Goal: Task Accomplishment & Management: Use online tool/utility

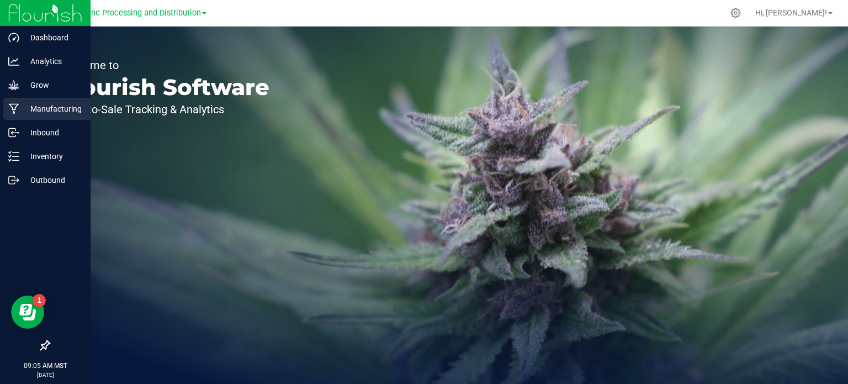
click at [31, 114] on p "Manufacturing" at bounding box center [52, 108] width 66 height 13
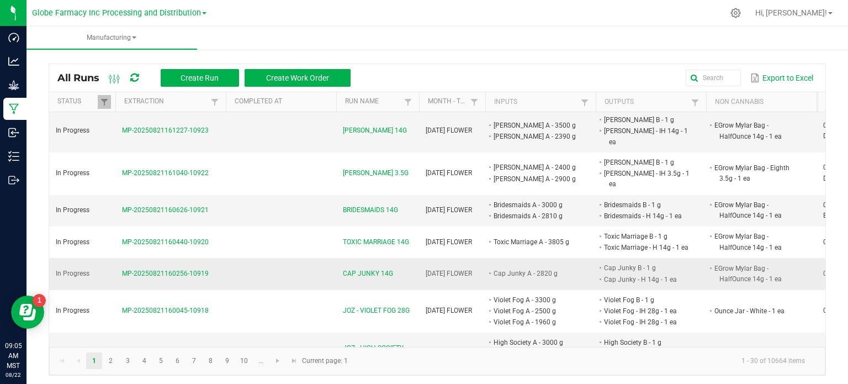
scroll to position [166, 0]
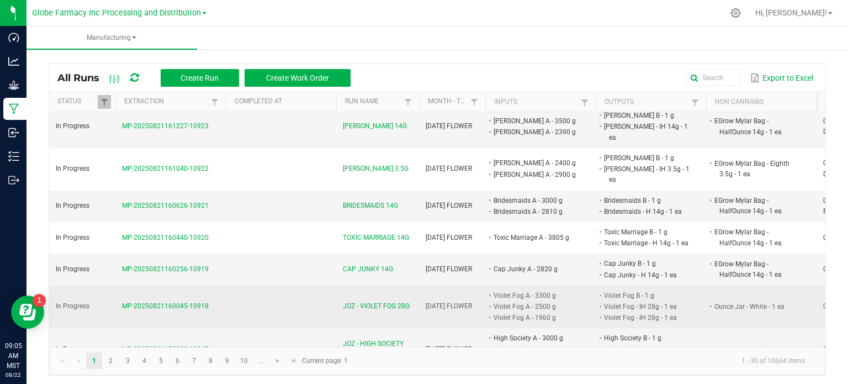
click at [403, 301] on span "JOZ - VIOLET FOG 28G" at bounding box center [376, 306] width 67 height 10
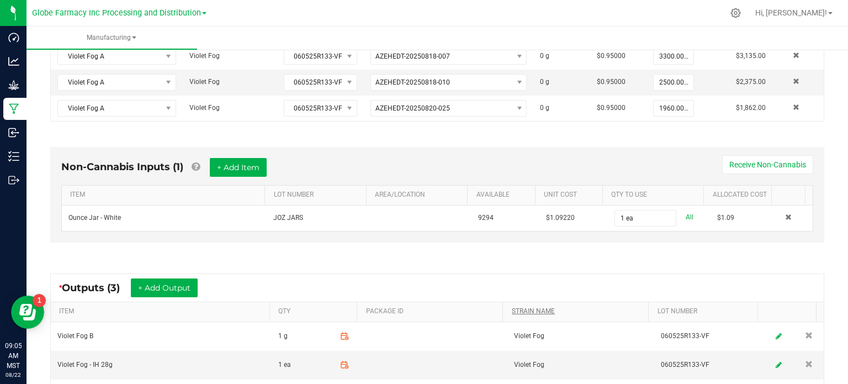
scroll to position [331, 0]
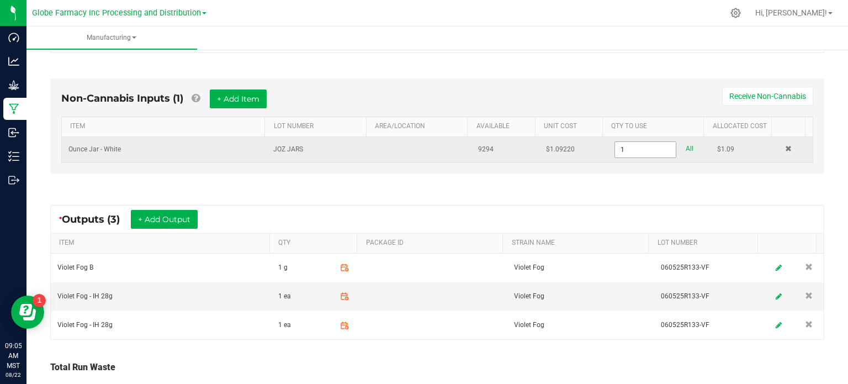
click at [624, 150] on input "1" at bounding box center [645, 149] width 61 height 15
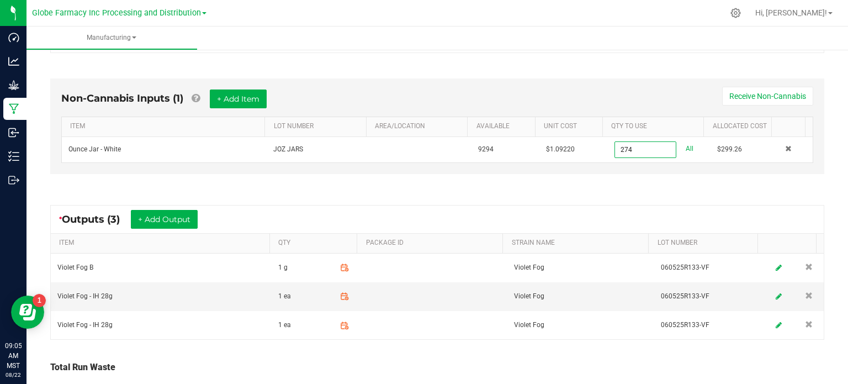
type input "274 ea"
click at [612, 192] on div "Non-Cannabis Inputs (1) + Add Item Receive Non-Cannabis ITEM LOT NUMBER AREA/LO…" at bounding box center [437, 129] width 794 height 132
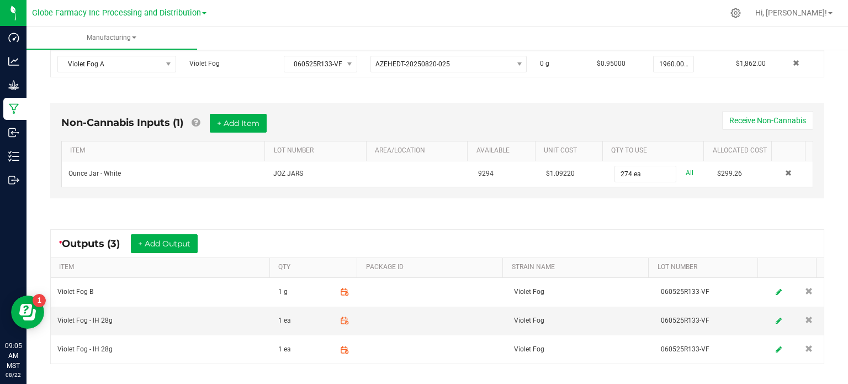
scroll to position [387, 0]
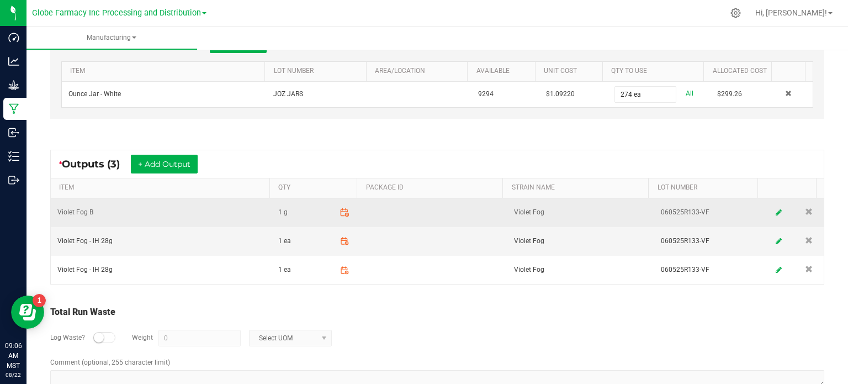
click at [336, 214] on span at bounding box center [344, 212] width 19 height 19
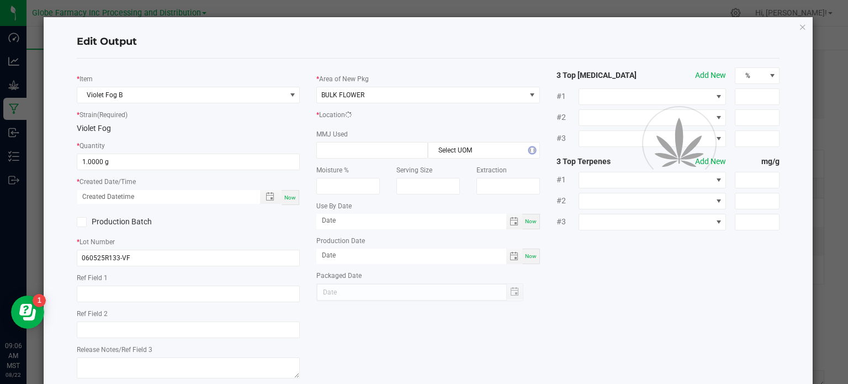
scroll to position [173, 0]
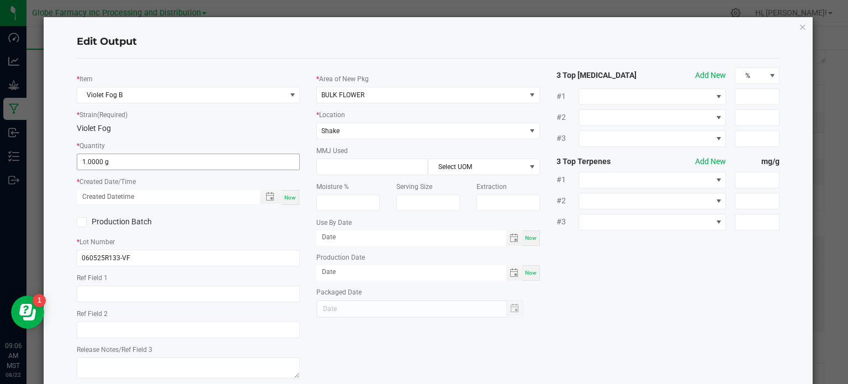
type input "1"
click at [117, 165] on input "1" at bounding box center [188, 161] width 223 height 15
click at [799, 24] on icon "button" at bounding box center [803, 26] width 8 height 13
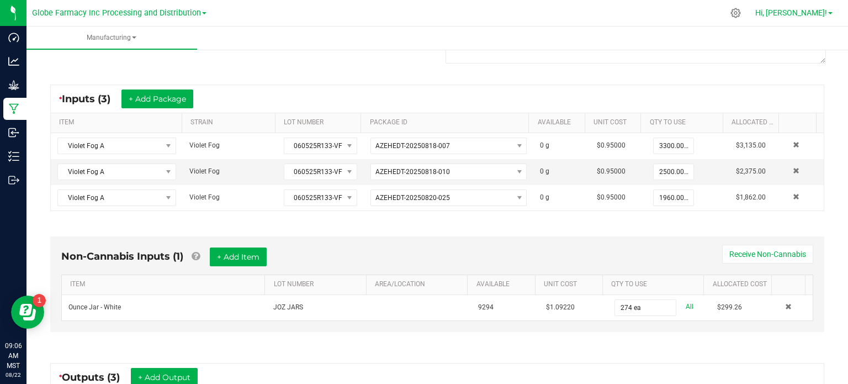
scroll to position [409, 0]
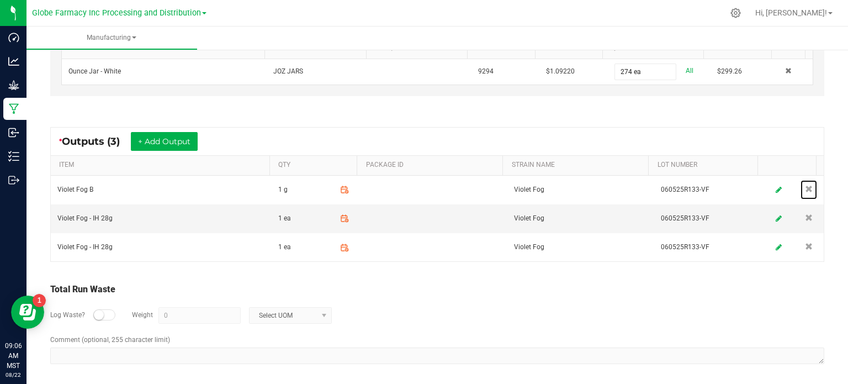
drag, startPoint x: 790, startPoint y: 188, endPoint x: 738, endPoint y: 196, distance: 53.1
click at [805, 188] on span at bounding box center [809, 189] width 8 height 8
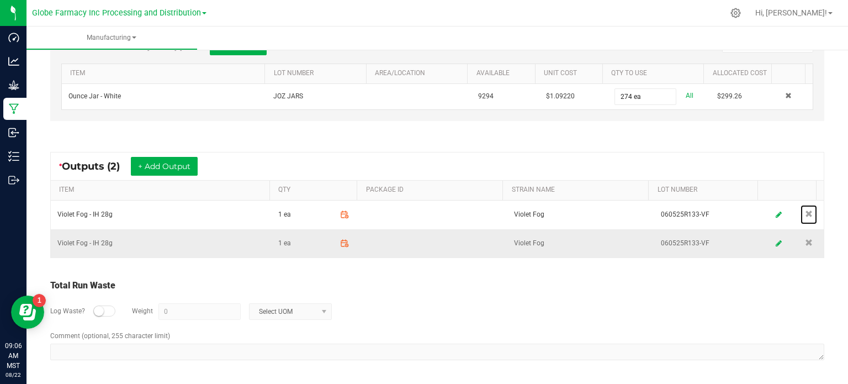
scroll to position [380, 0]
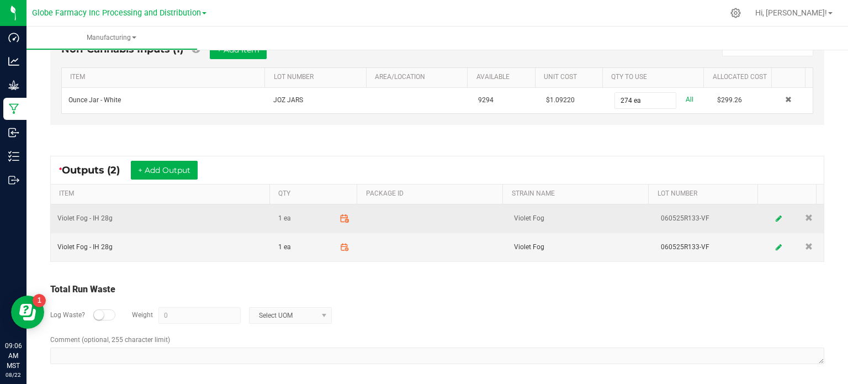
click at [342, 218] on icon at bounding box center [345, 218] width 10 height 10
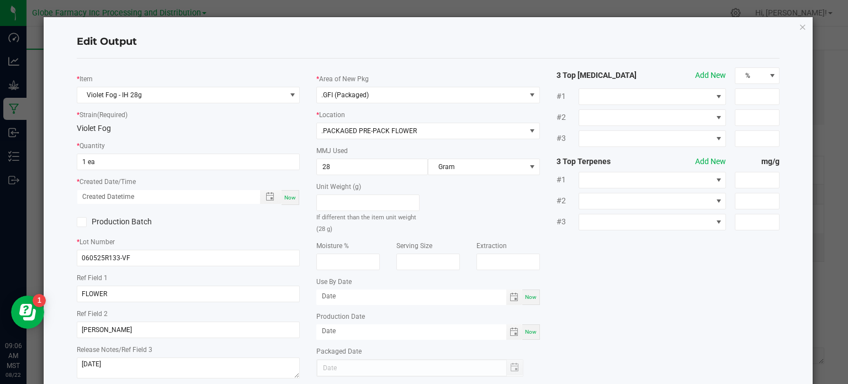
scroll to position [145, 0]
click at [117, 167] on input "1" at bounding box center [188, 161] width 223 height 15
type input "137 ea"
click at [282, 196] on div "Now" at bounding box center [291, 197] width 18 height 15
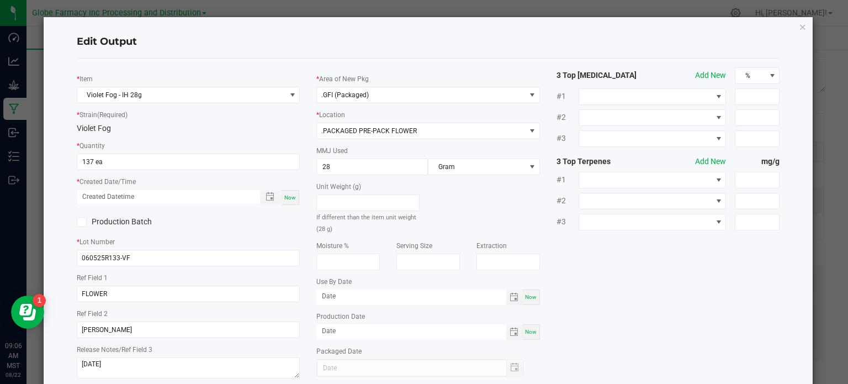
type input "[DATE] 9:06 AM"
type input "[DATE]"
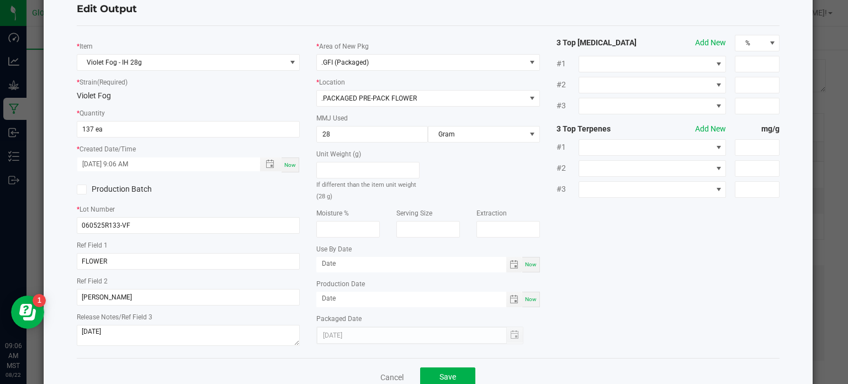
scroll to position [62, 0]
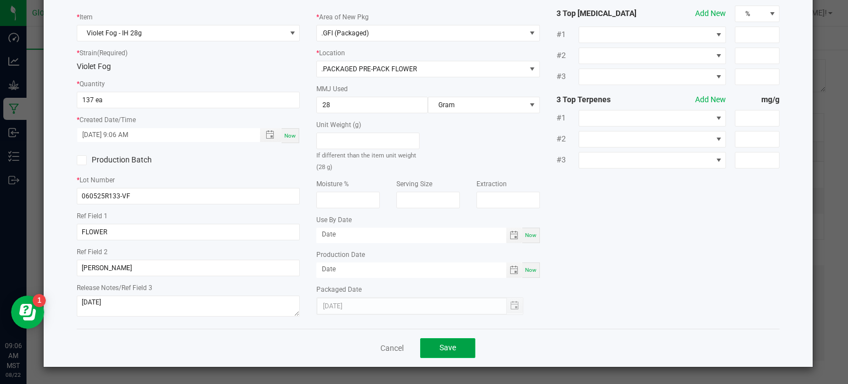
click at [446, 350] on span "Save" at bounding box center [448, 347] width 17 height 9
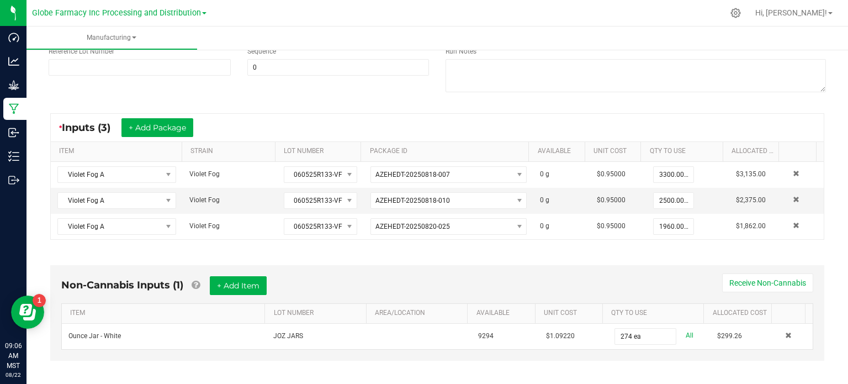
scroll to position [380, 0]
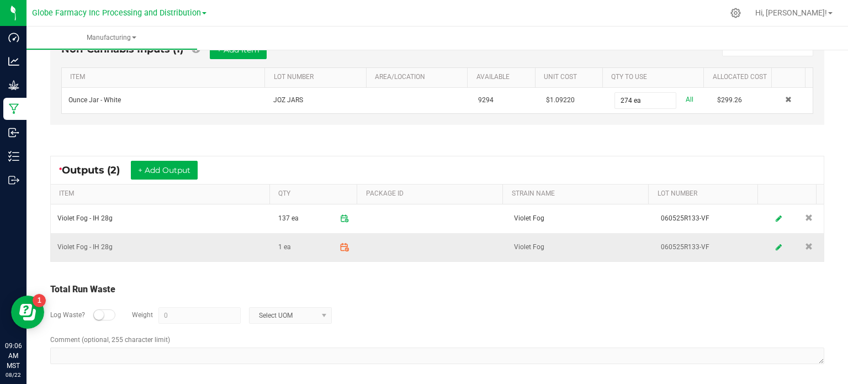
click at [345, 248] on icon at bounding box center [346, 249] width 3 height 3
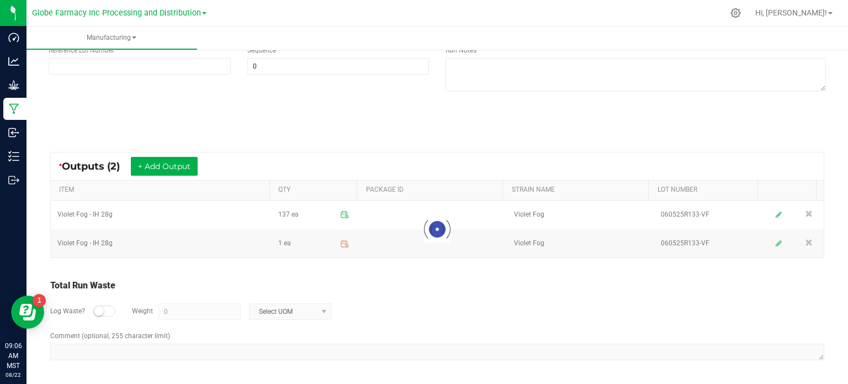
scroll to position [145, 0]
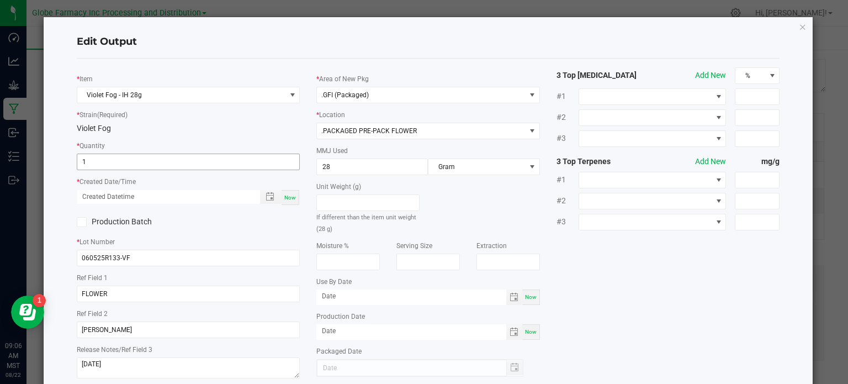
click at [101, 161] on input "1" at bounding box center [188, 161] width 223 height 15
type input "137 ea"
click at [288, 199] on span "Now" at bounding box center [290, 197] width 12 height 6
type input "[DATE] 9:06 AM"
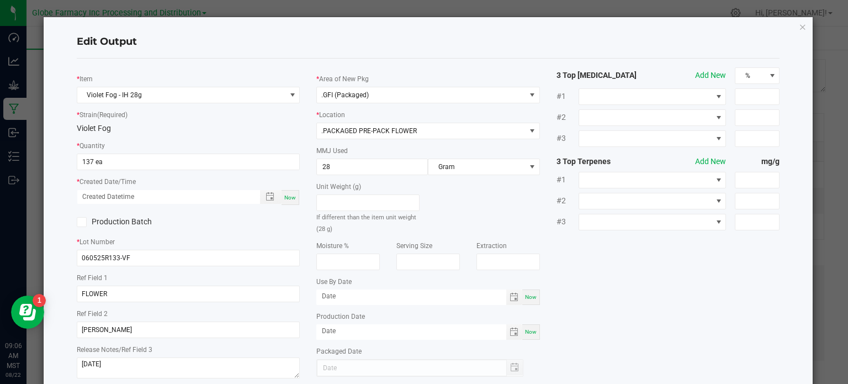
type input "[DATE]"
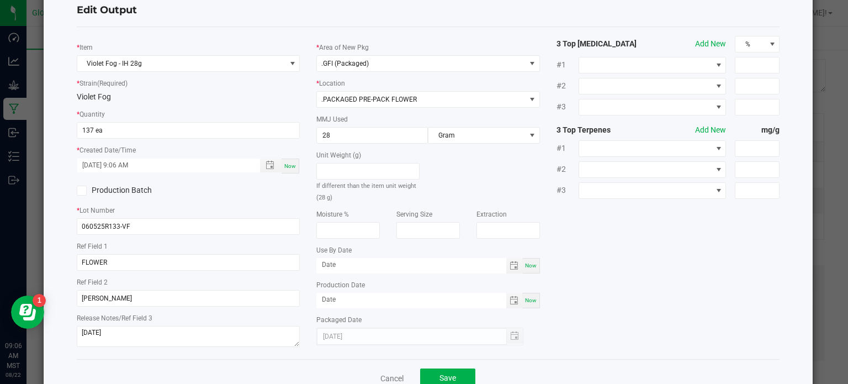
scroll to position [62, 0]
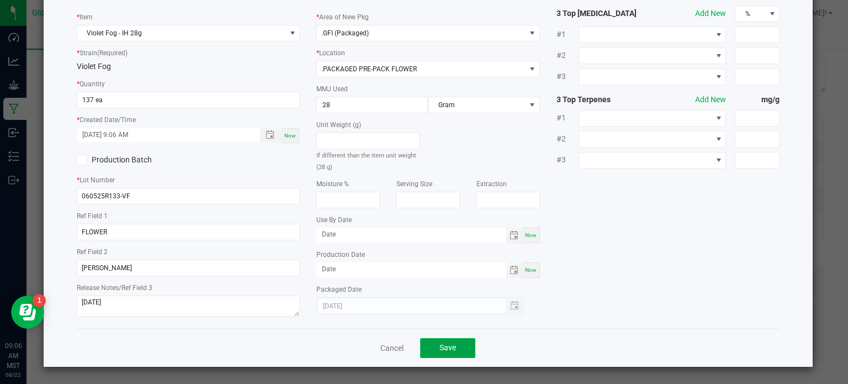
click at [442, 345] on span "Save" at bounding box center [448, 347] width 17 height 9
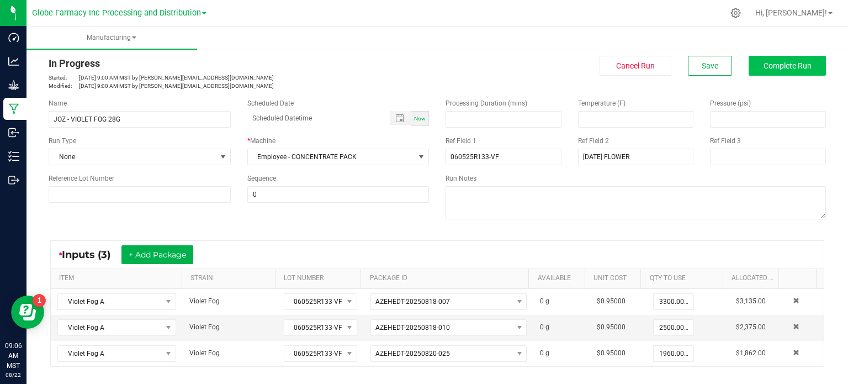
scroll to position [0, 0]
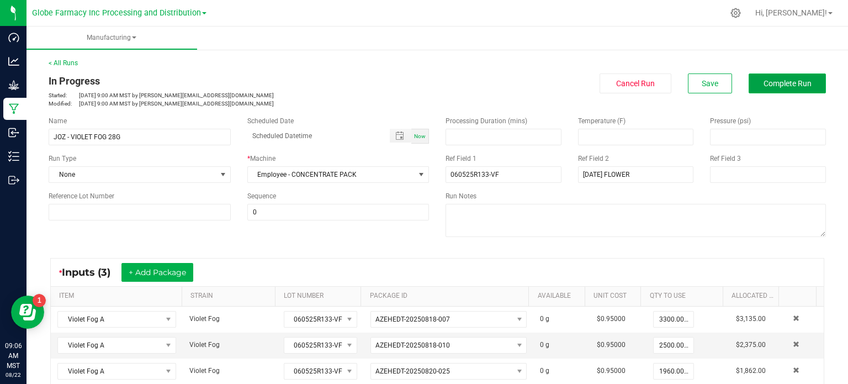
click at [764, 88] on span "Complete Run" at bounding box center [788, 83] width 48 height 9
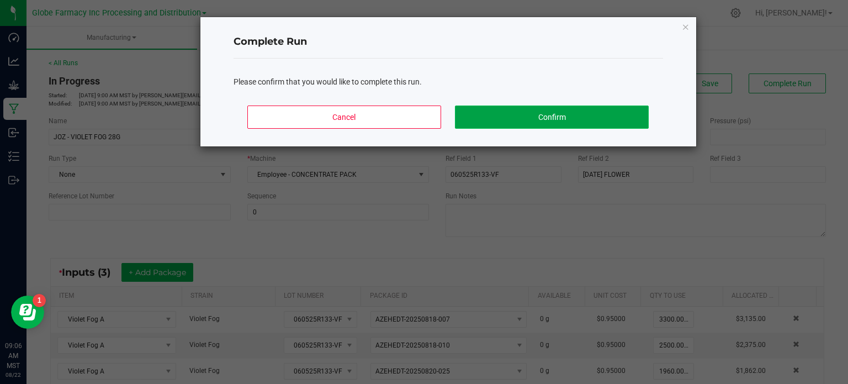
click at [550, 120] on button "Confirm" at bounding box center [551, 116] width 193 height 23
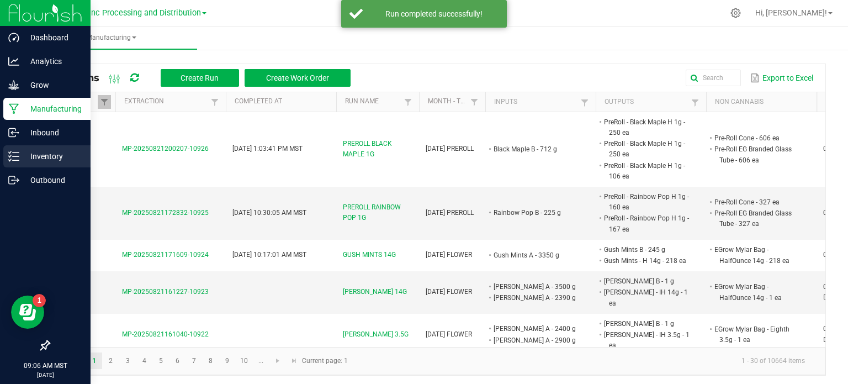
click at [19, 163] on div "Inventory" at bounding box center [46, 156] width 87 height 22
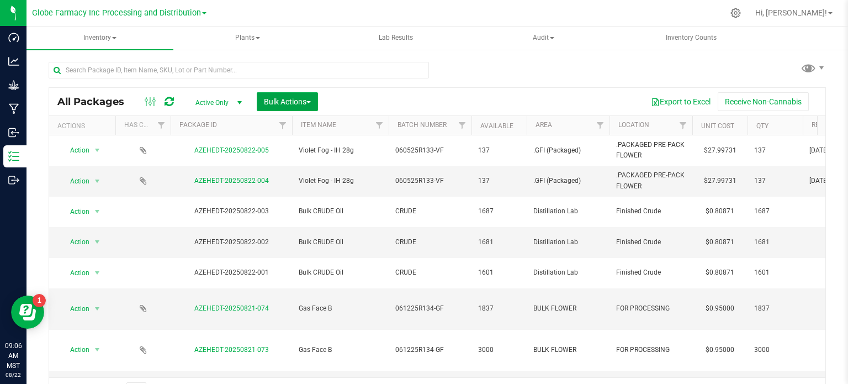
click at [289, 102] on span "Bulk Actions" at bounding box center [287, 101] width 47 height 9
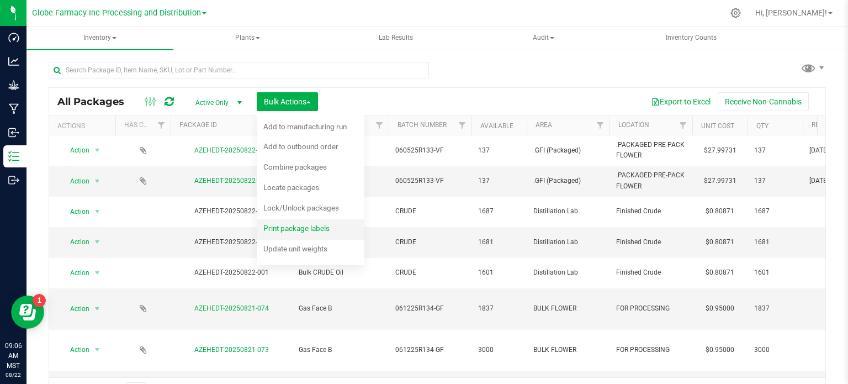
click at [300, 230] on span "Print package labels" at bounding box center [296, 228] width 66 height 9
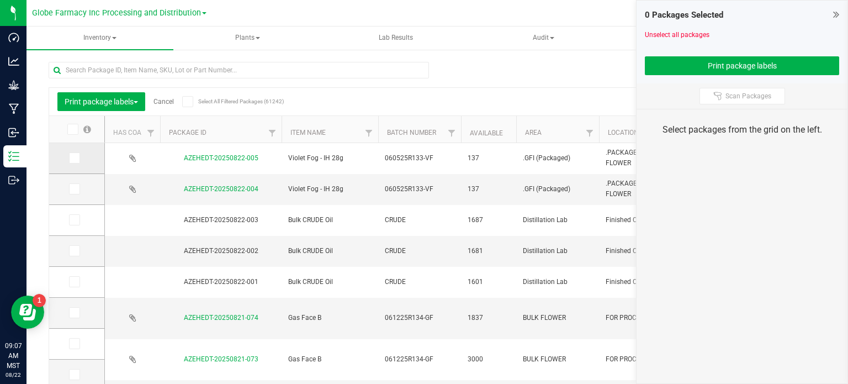
click at [76, 158] on icon at bounding box center [73, 158] width 7 height 0
click at [0, 0] on input "checkbox" at bounding box center [0, 0] width 0 height 0
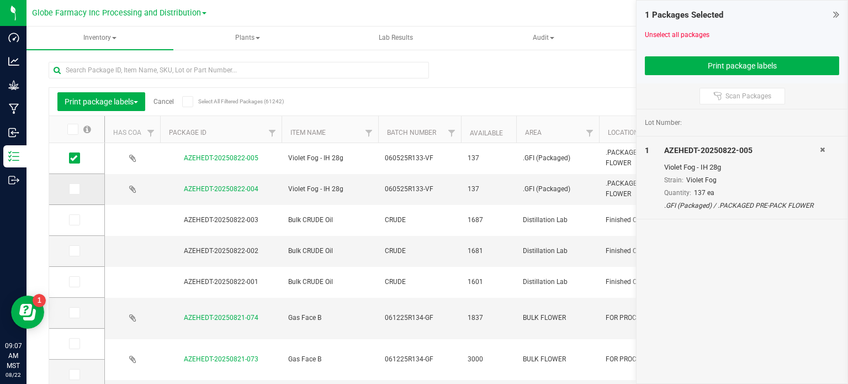
click at [71, 189] on icon at bounding box center [73, 189] width 7 height 0
click at [0, 0] on input "checkbox" at bounding box center [0, 0] width 0 height 0
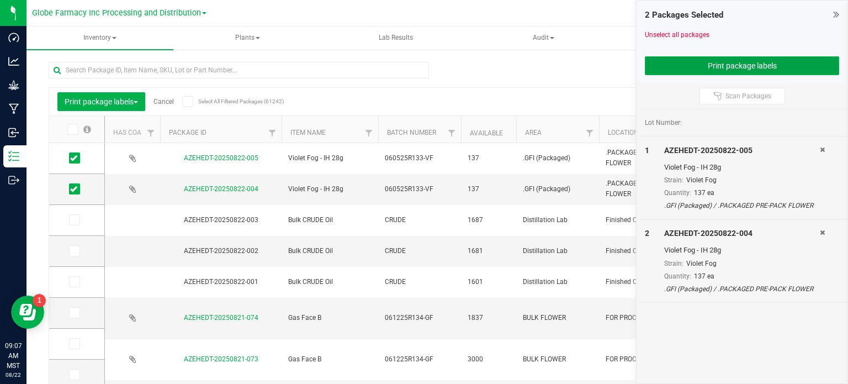
click at [665, 68] on button "Print package labels" at bounding box center [742, 65] width 194 height 19
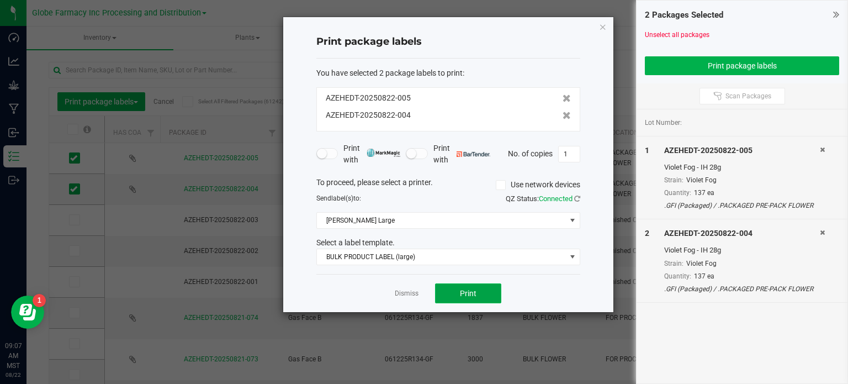
click at [477, 284] on button "Print" at bounding box center [468, 293] width 66 height 20
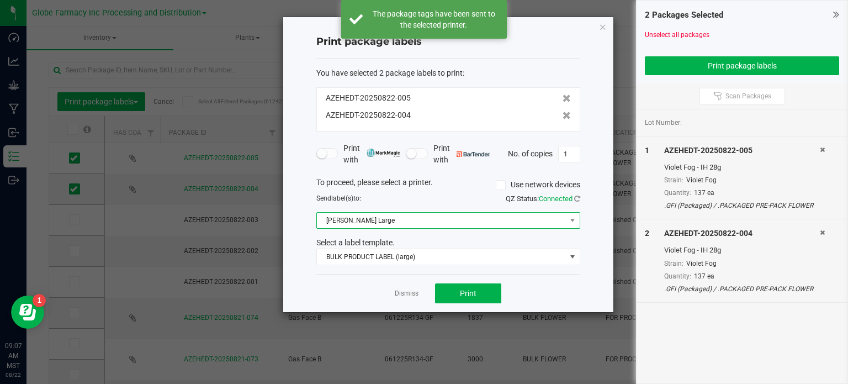
click at [396, 216] on span "[PERSON_NAME] Large" at bounding box center [441, 220] width 249 height 15
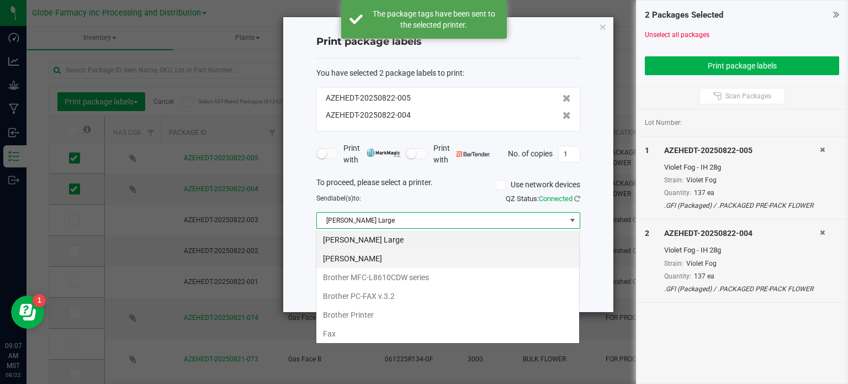
scroll to position [16, 264]
click at [380, 261] on Small "[PERSON_NAME]" at bounding box center [447, 258] width 263 height 19
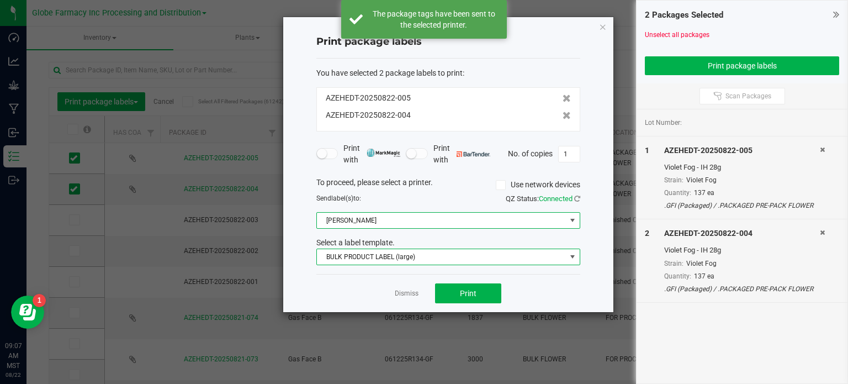
click at [380, 261] on span "BULK PRODUCT LABEL (large)" at bounding box center [441, 256] width 249 height 15
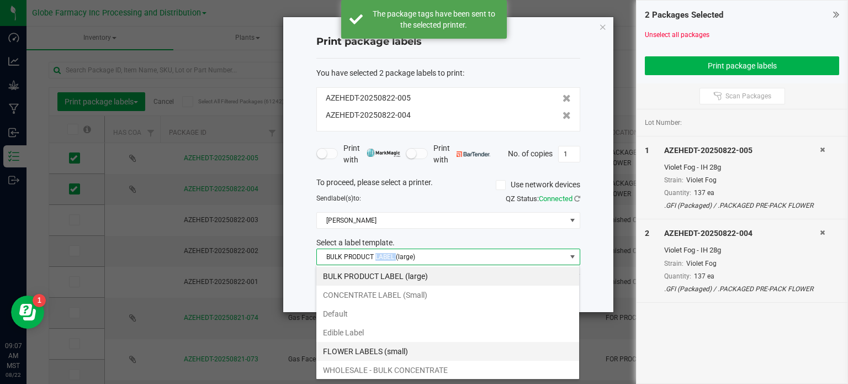
click at [380, 351] on li "FLOWER LABELS (small)" at bounding box center [447, 351] width 263 height 19
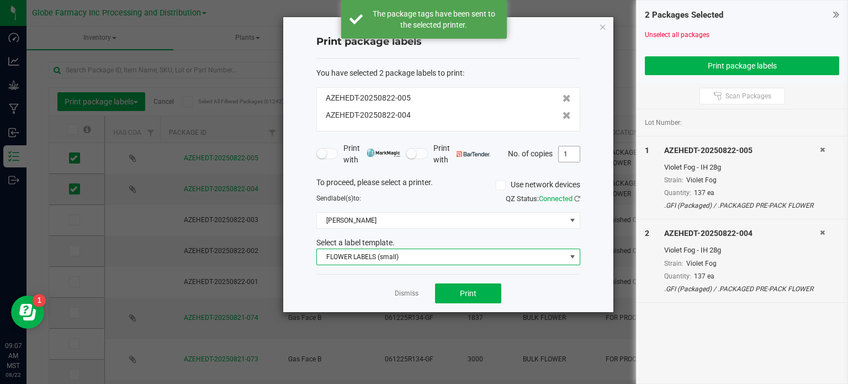
click at [565, 155] on input "1" at bounding box center [569, 153] width 21 height 15
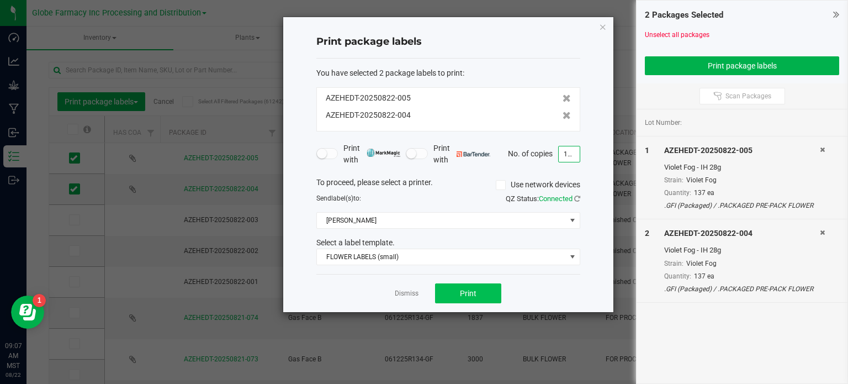
type input "137"
click at [486, 296] on button "Print" at bounding box center [468, 293] width 66 height 20
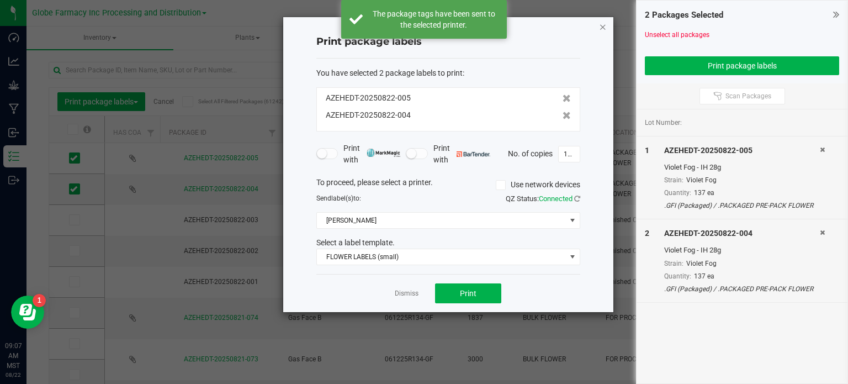
click at [603, 28] on icon "button" at bounding box center [603, 26] width 8 height 13
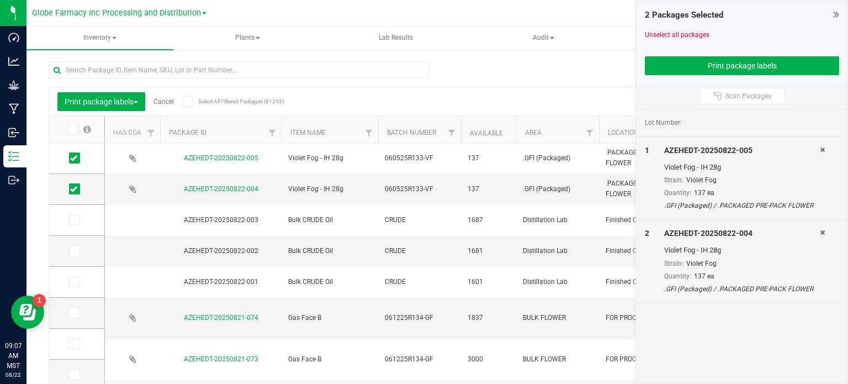
click at [833, 16] on icon at bounding box center [836, 14] width 6 height 11
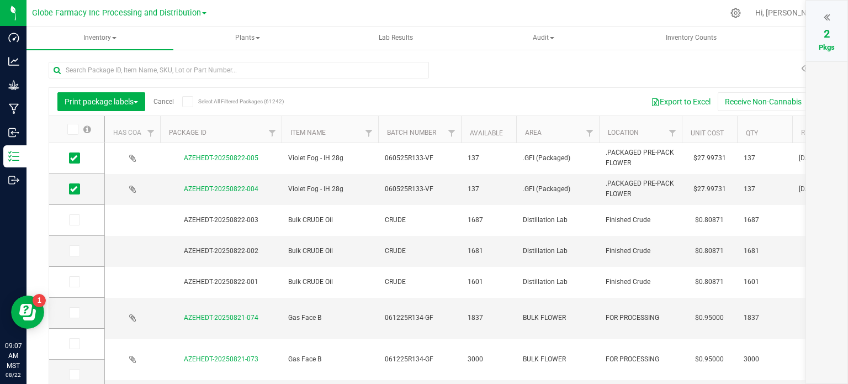
click at [166, 102] on link "Cancel" at bounding box center [164, 102] width 20 height 8
